Goal: Find specific page/section: Find specific page/section

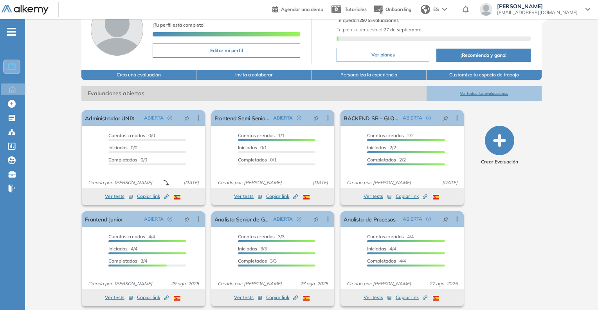
scroll to position [55, 0]
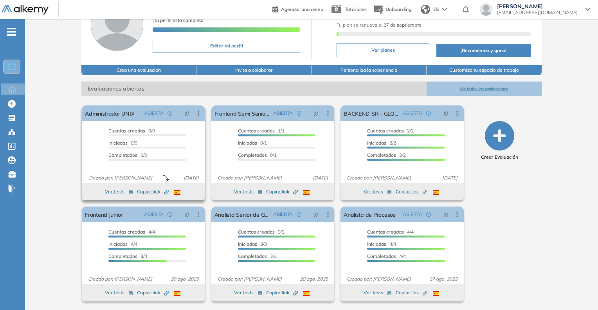
click at [166, 194] on button "Copiar link Created by potrace 1.16, written by [PERSON_NAME] [DATE]-[DATE]" at bounding box center [153, 191] width 32 height 9
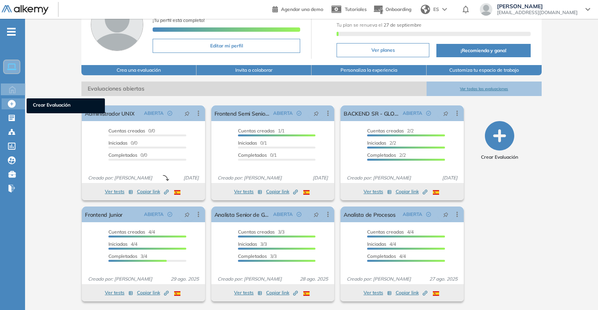
click at [52, 101] on span "Crear Evaluación" at bounding box center [66, 105] width 66 height 9
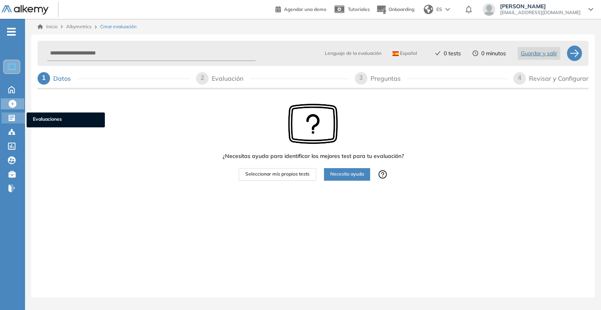
click at [44, 120] on span "Evaluaciones" at bounding box center [66, 119] width 66 height 9
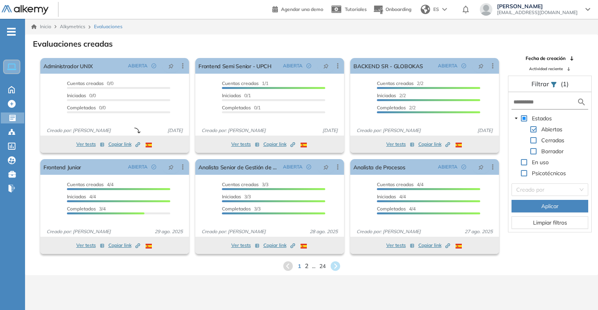
click at [307, 264] on span "2" at bounding box center [306, 265] width 4 height 9
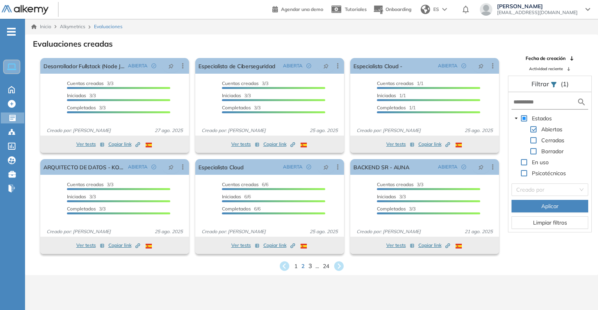
click at [310, 266] on span "3" at bounding box center [310, 265] width 4 height 9
click at [317, 266] on div "1 ... 2 3 4 ... 24" at bounding box center [311, 266] width 560 height 12
click at [315, 266] on span "4" at bounding box center [315, 265] width 4 height 9
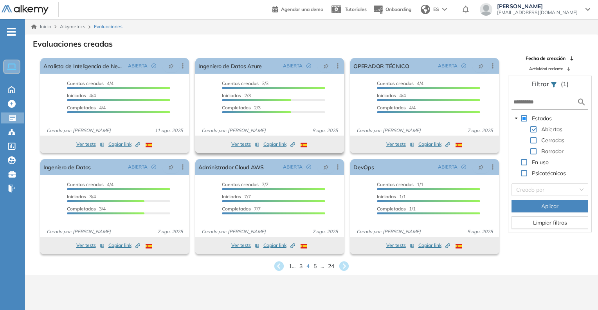
click at [291, 145] on icon "Created by potrace 1.16, written by [PERSON_NAME] [DATE]-[DATE]" at bounding box center [292, 144] width 5 height 5
